Goal: Information Seeking & Learning: Learn about a topic

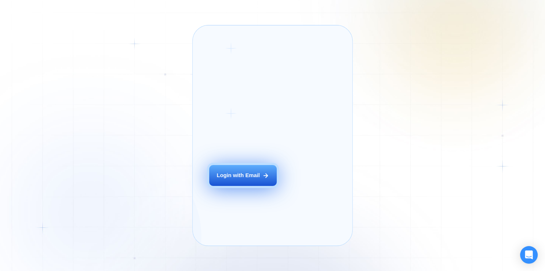
click at [245, 179] on div "Login with Email" at bounding box center [238, 175] width 43 height 7
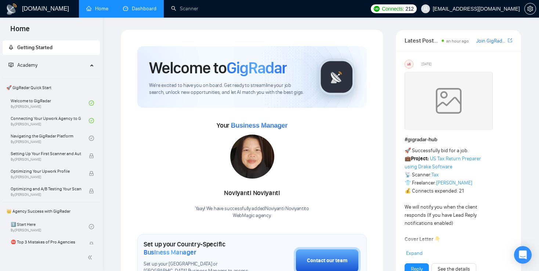
click at [143, 8] on link "Dashboard" at bounding box center [139, 9] width 33 height 6
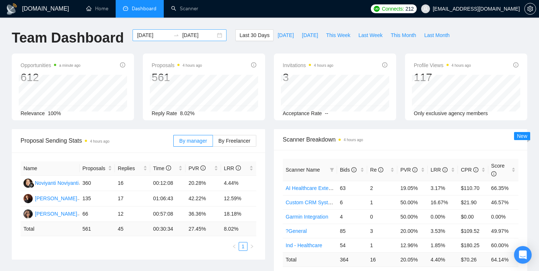
click at [213, 35] on div "2025-08-09 2025-09-08" at bounding box center [180, 35] width 94 height 12
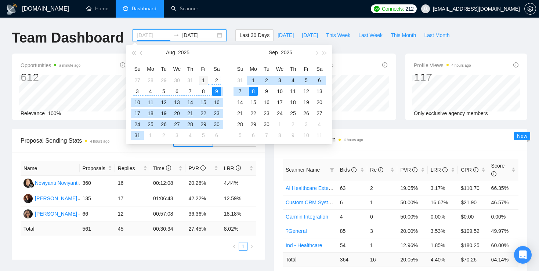
type input "2025-08-01"
click at [202, 80] on div "1" at bounding box center [203, 80] width 9 height 9
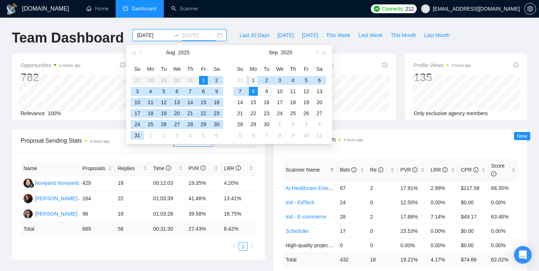
type input "2025-09-01"
click at [252, 80] on div "1" at bounding box center [253, 80] width 9 height 9
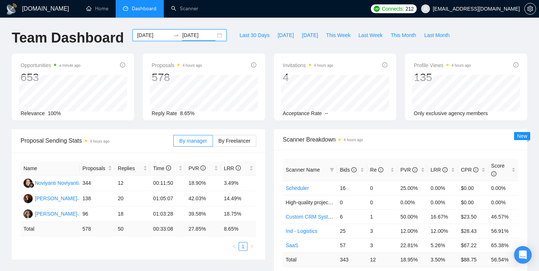
click at [216, 33] on div "2025-08-01 2025-09-01" at bounding box center [180, 35] width 94 height 12
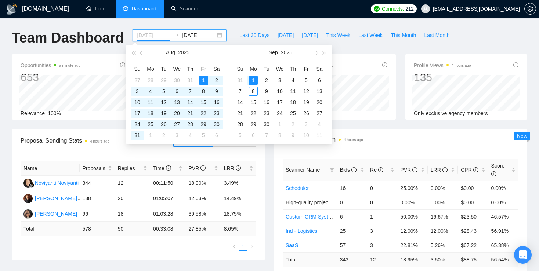
type input "2025-09-01"
click at [253, 79] on div "1" at bounding box center [253, 80] width 9 height 9
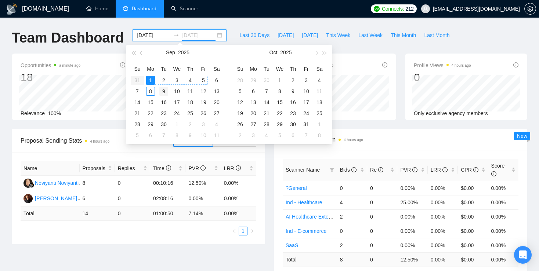
type input "2025-09-09"
click at [164, 93] on div "9" at bounding box center [163, 91] width 9 height 9
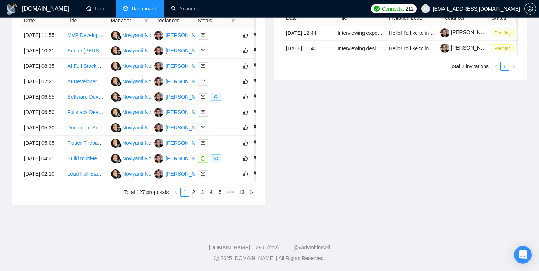
scroll to position [393, 0]
click at [195, 193] on link "2" at bounding box center [193, 192] width 8 height 8
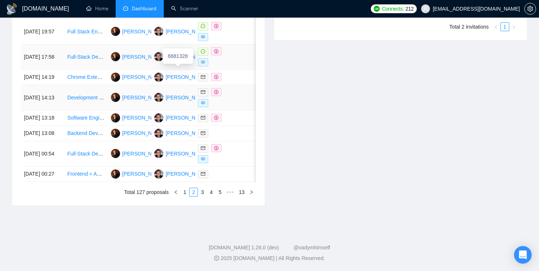
scroll to position [385, 0]
click at [186, 196] on link "1" at bounding box center [185, 192] width 8 height 8
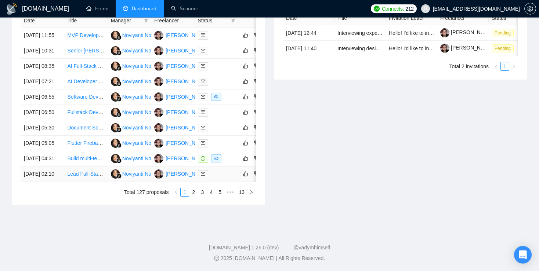
click at [85, 172] on link "Lead Full-Stack Developer (React/Next.js + Node.js + MongoDB) – Gamified Web Pl…" at bounding box center [176, 174] width 219 height 6
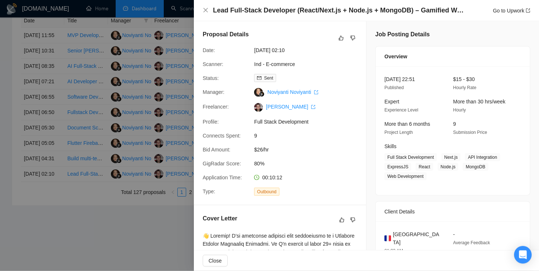
click at [126, 145] on div at bounding box center [269, 135] width 539 height 271
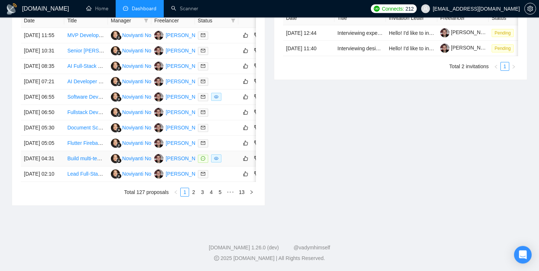
click at [84, 156] on link "Build multi-tenant SaaS platform (SMS, WhatsApp, Voice, KYC, Payments)" at bounding box center [152, 159] width 171 height 6
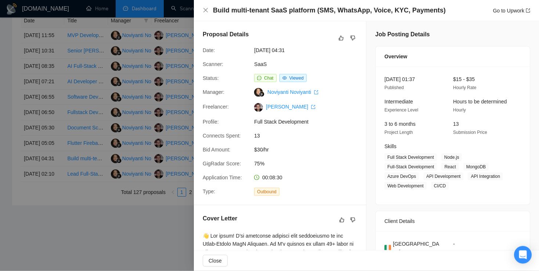
click at [114, 107] on div at bounding box center [269, 135] width 539 height 271
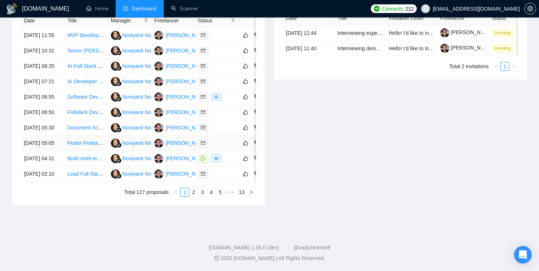
click at [84, 140] on link "Flutter Firebase NFC MVP Developer Needed" at bounding box center [119, 143] width 105 height 6
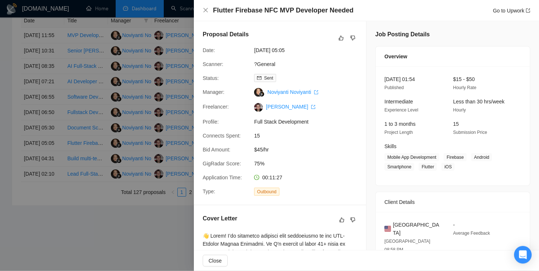
click at [121, 133] on div at bounding box center [269, 135] width 539 height 271
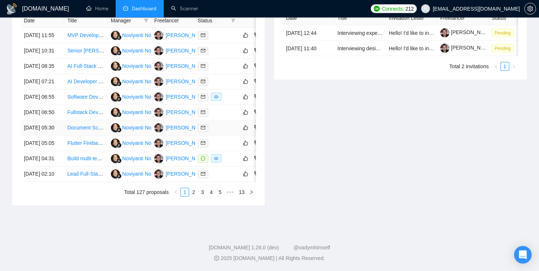
click at [82, 125] on link "Document Scanner Development for Logistics Software" at bounding box center [130, 128] width 126 height 6
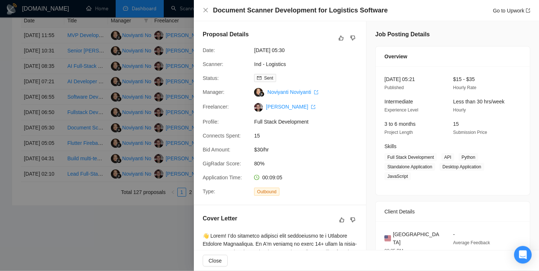
click at [126, 95] on div at bounding box center [269, 135] width 539 height 271
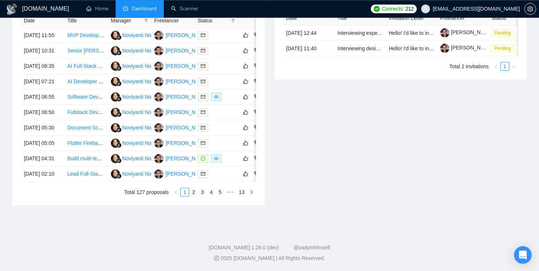
scroll to position [363, 0]
click at [83, 109] on link "Fullstack Developer with AI/RAG Expertise Needed" at bounding box center [125, 112] width 116 height 6
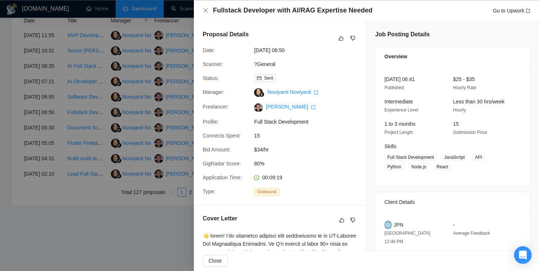
click at [131, 106] on div at bounding box center [269, 135] width 539 height 271
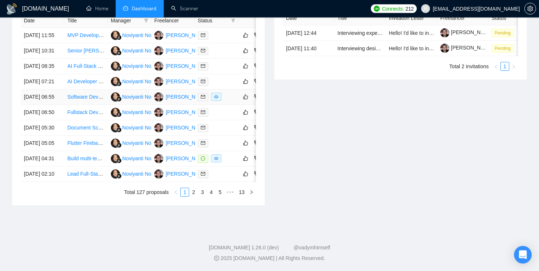
scroll to position [324, 0]
click at [83, 100] on link "Software Developer for Innovative Pet Health & Social Solutions" at bounding box center [140, 97] width 146 height 6
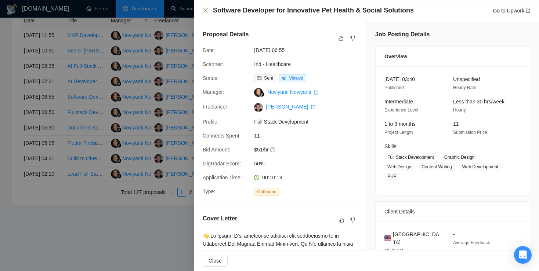
click at [160, 110] on div at bounding box center [269, 135] width 539 height 271
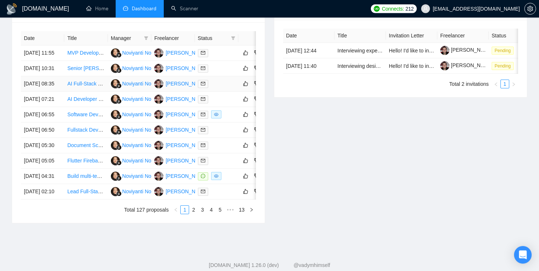
scroll to position [298, 0]
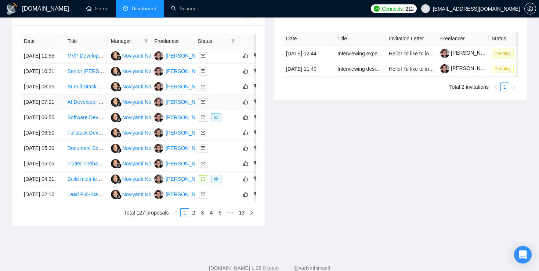
click at [77, 105] on link "AI Developer Needed for Beauty & Wellness App (Voice + Vision AI)" at bounding box center [144, 102] width 155 height 6
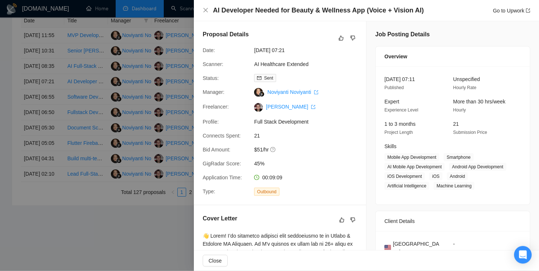
scroll to position [330, 0]
click at [98, 107] on div at bounding box center [269, 135] width 539 height 271
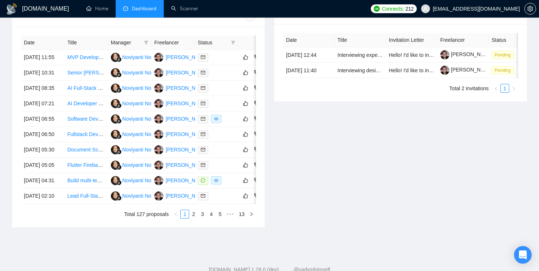
scroll to position [292, 0]
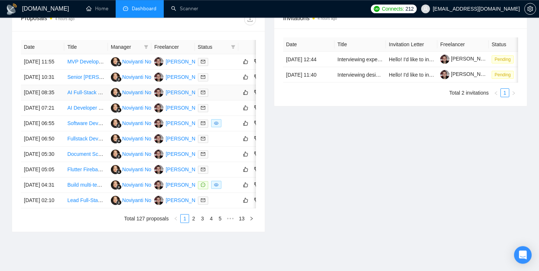
click at [88, 95] on link "AI Full-Stack Developer (Next.js + FastAPI + LangChain)" at bounding box center [131, 93] width 129 height 6
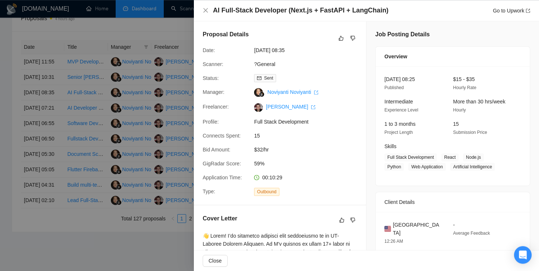
click at [98, 99] on div at bounding box center [269, 135] width 539 height 271
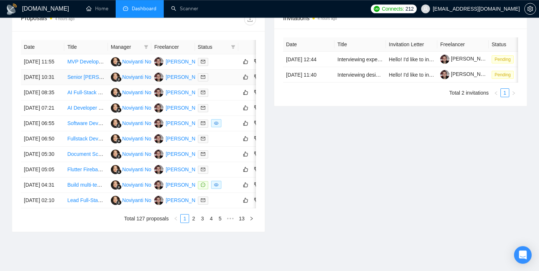
click at [83, 80] on link "Senior Laravel Developer (Laravel 8 → 12 Migration with Partial Rewrite)" at bounding box center [150, 77] width 166 height 6
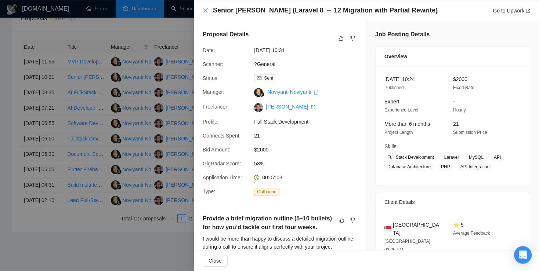
click at [93, 69] on div at bounding box center [269, 135] width 539 height 271
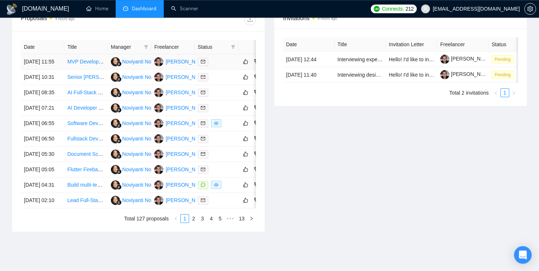
click at [87, 65] on link "MVP Development for Healthcare Social Platform" at bounding box center [123, 62] width 112 height 6
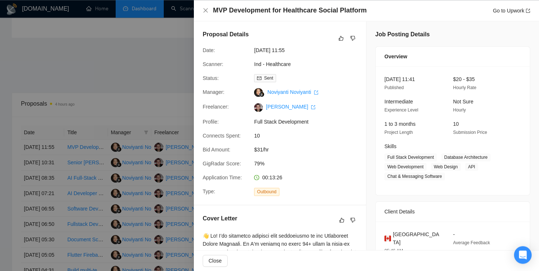
scroll to position [198, 0]
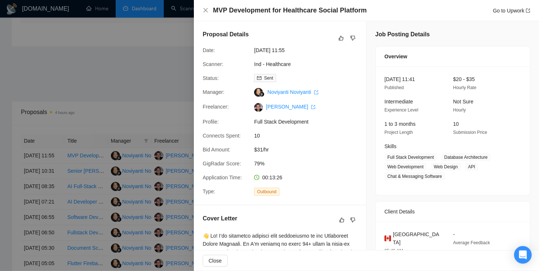
click at [119, 78] on div at bounding box center [269, 135] width 539 height 271
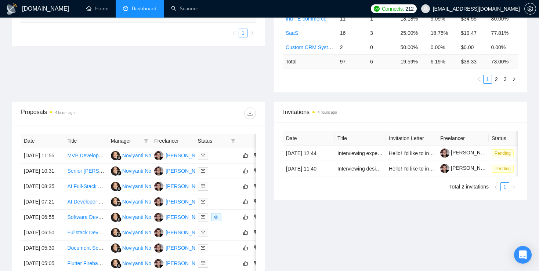
scroll to position [0, 0]
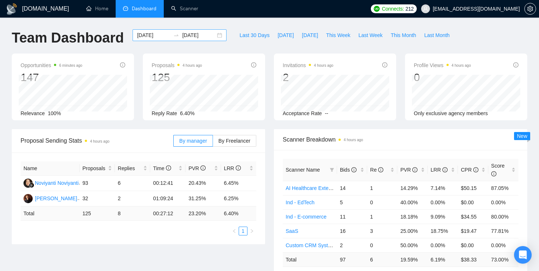
click at [215, 33] on div "2025-09-01 2025-09-09" at bounding box center [180, 35] width 94 height 12
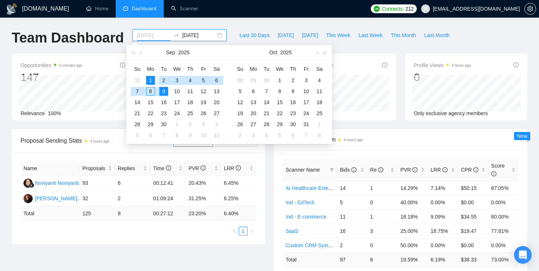
type input "2025-09-01"
click at [148, 79] on div "1" at bounding box center [150, 80] width 9 height 9
type input "2025-09-10"
click at [176, 90] on div "10" at bounding box center [177, 91] width 9 height 9
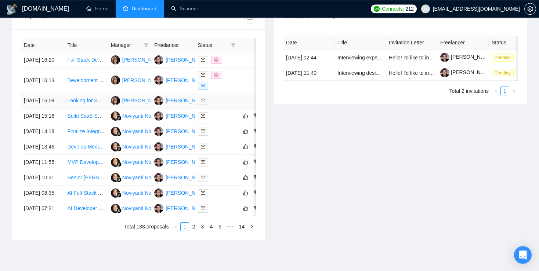
scroll to position [293, 0]
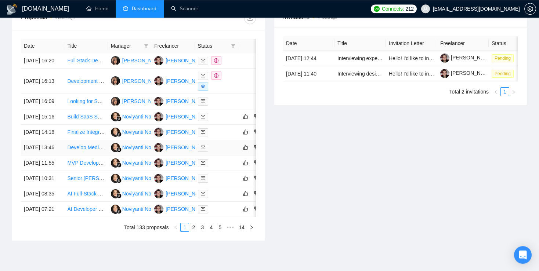
click at [73, 151] on link "Develop Medical Education AI Application" at bounding box center [114, 148] width 95 height 6
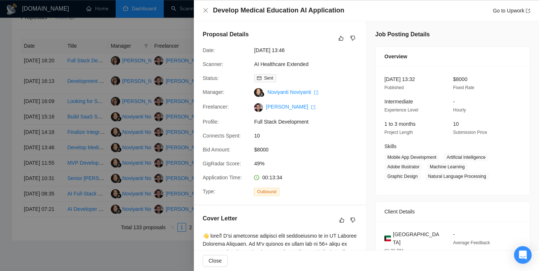
click at [66, 130] on div at bounding box center [269, 135] width 539 height 271
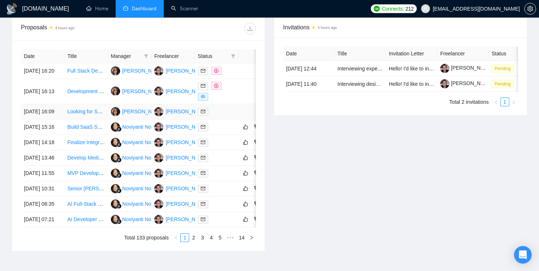
scroll to position [269, 0]
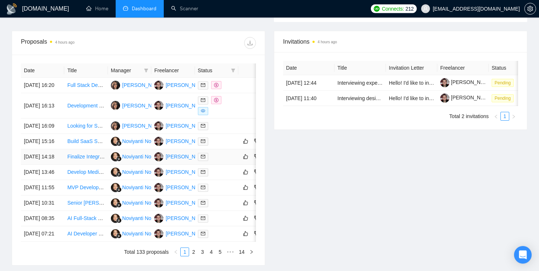
click at [84, 160] on link "Finalize Integration for Mobile Proxy SaaS (3proxy + GCP + Dashboards)" at bounding box center [150, 157] width 167 height 6
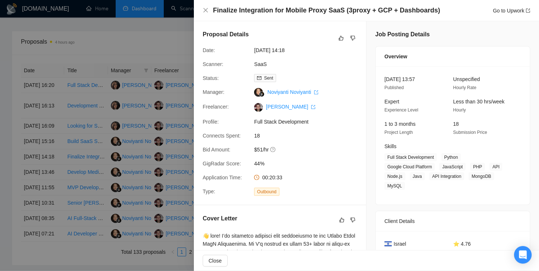
click at [148, 88] on div at bounding box center [269, 135] width 539 height 271
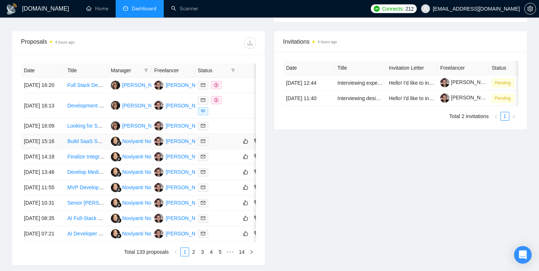
click at [74, 144] on link "Build SaaS Scaffold for VendorFox (Firebase, Stripe, Next.js, Firestore)" at bounding box center [148, 141] width 162 height 6
